Goal: Task Accomplishment & Management: Manage account settings

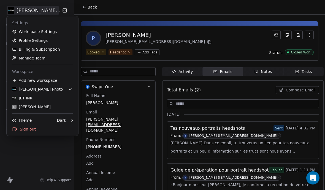
click at [25, 100] on div "JET INK" at bounding box center [22, 98] width 20 height 6
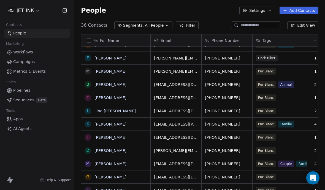
click at [118, 97] on link "[PERSON_NAME]" at bounding box center [110, 98] width 32 height 4
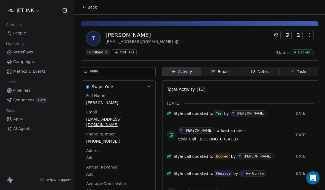
click at [260, 70] on div "Notes" at bounding box center [260, 72] width 18 height 6
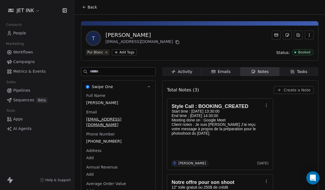
click at [22, 37] on link "People" at bounding box center [36, 33] width 65 height 9
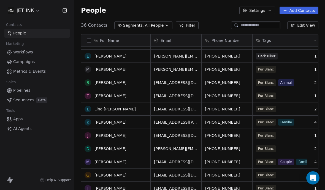
scroll to position [83, 0]
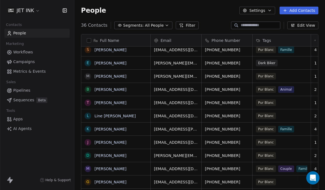
click at [109, 64] on link "[PERSON_NAME]" at bounding box center [110, 63] width 32 height 4
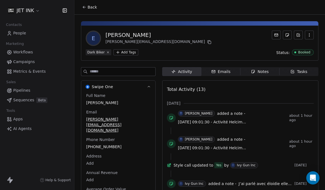
click at [260, 72] on div "Notes" at bounding box center [260, 72] width 18 height 6
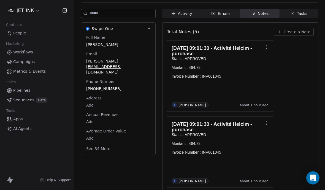
scroll to position [67, 0]
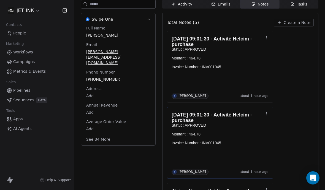
click at [266, 113] on icon "button" at bounding box center [266, 112] width 0 height 0
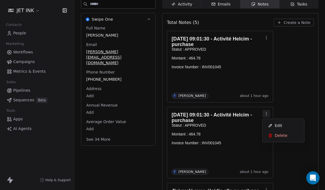
click at [282, 137] on span "Delete" at bounding box center [281, 136] width 13 height 6
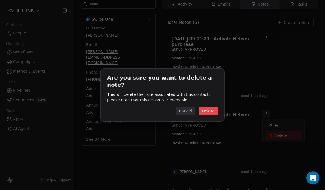
click at [214, 107] on button "Delete" at bounding box center [207, 111] width 19 height 8
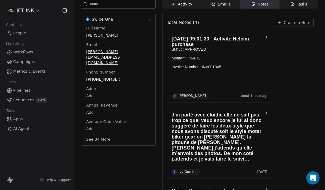
click at [145, 143] on div "Swipe One Full Name [PERSON_NAME] Email [PERSON_NAME][EMAIL_ADDRESS][DOMAIN_NAM…" at bounding box center [118, 169] width 75 height 338
